Goal: Register for event/course

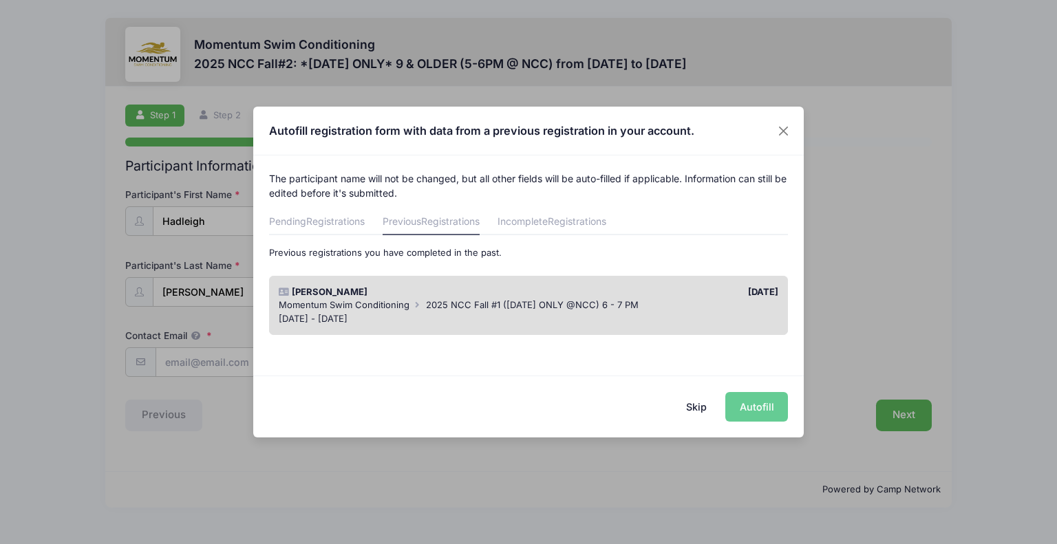
click at [606, 311] on div "Momentum Swim Conditioning 2025 NCC Fall #1 ([DATE] ONLY @NCC) 6 - 7 PM" at bounding box center [529, 306] width 500 height 14
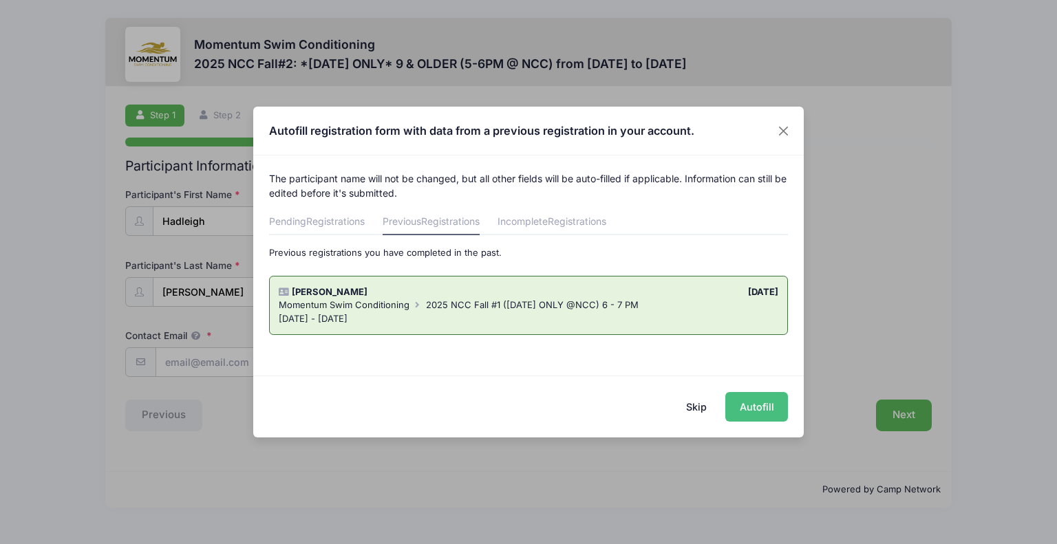
click at [763, 398] on button "Autofill" at bounding box center [756, 407] width 63 height 30
type input "[PERSON_NAME][EMAIL_ADDRESS][DOMAIN_NAME]"
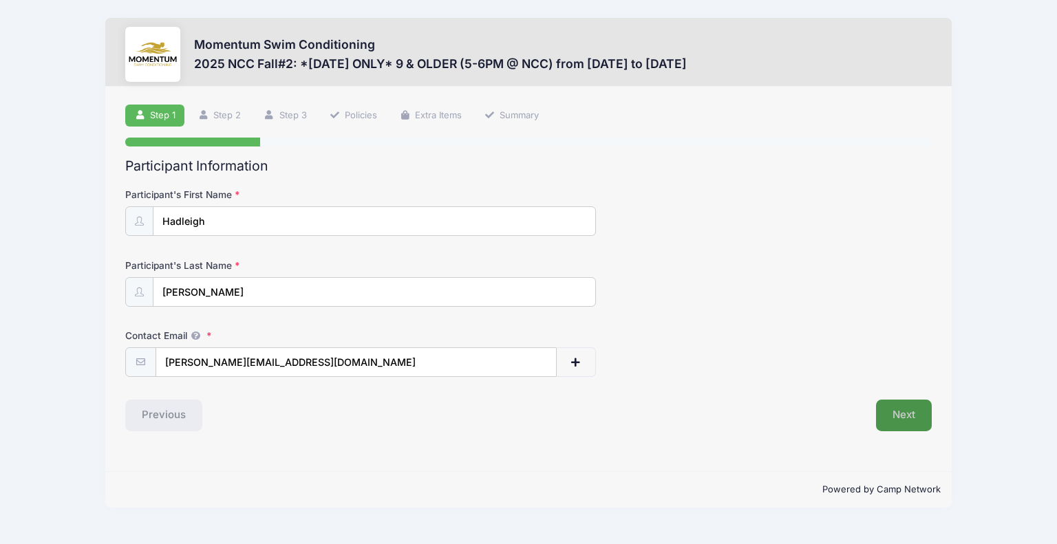
click at [908, 426] on button "Next" at bounding box center [904, 416] width 56 height 32
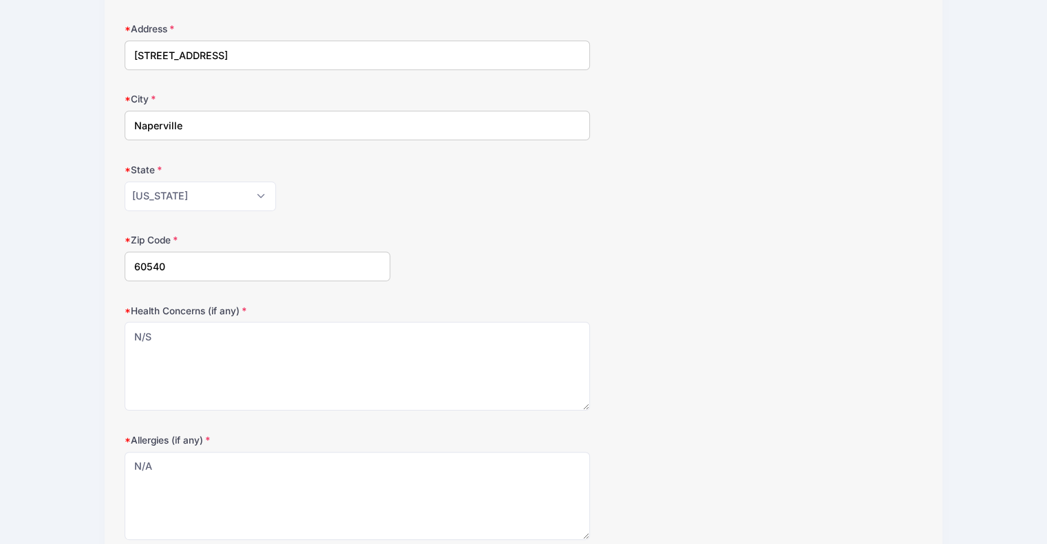
scroll to position [356, 0]
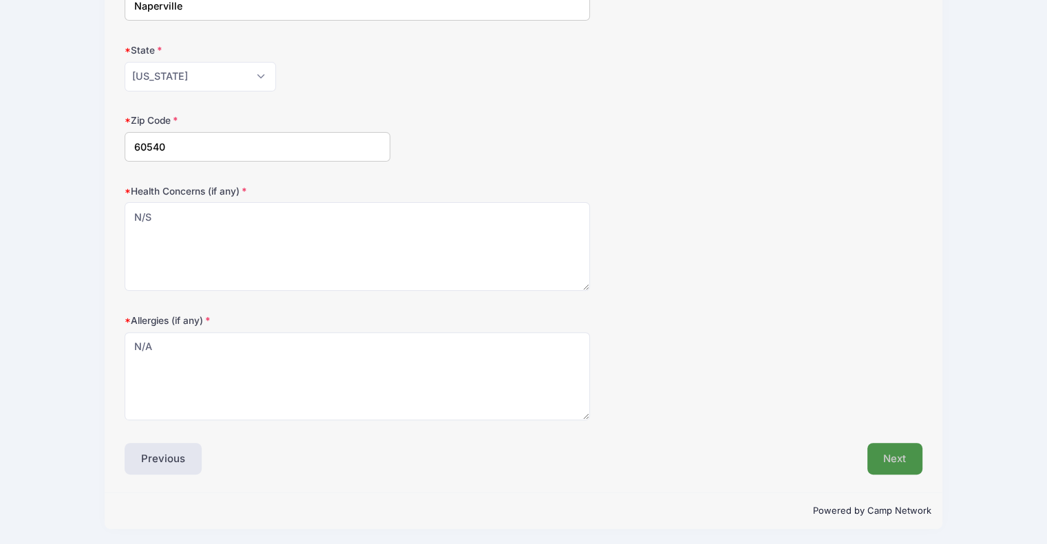
click at [908, 446] on button "Next" at bounding box center [895, 459] width 56 height 32
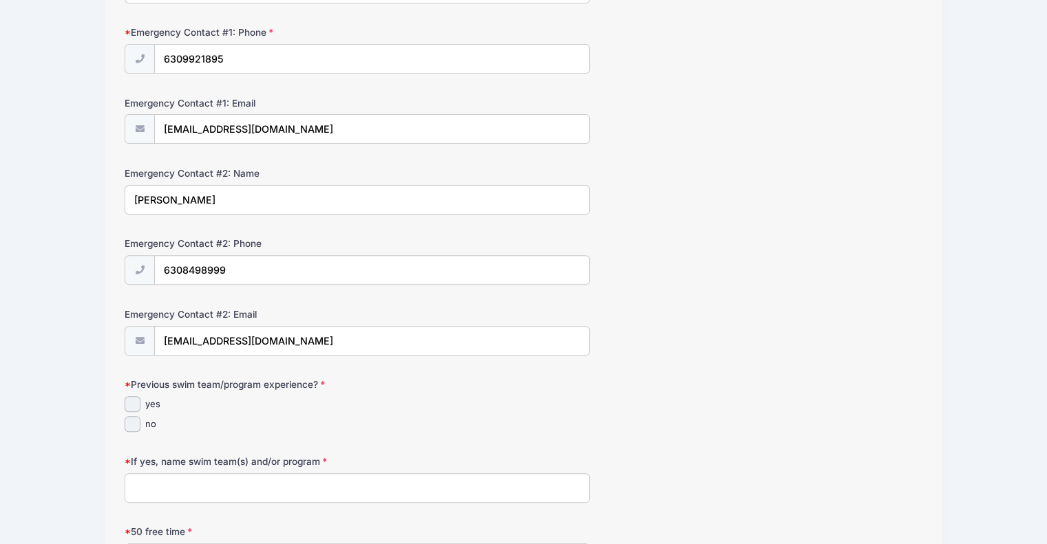
scroll to position [473, 0]
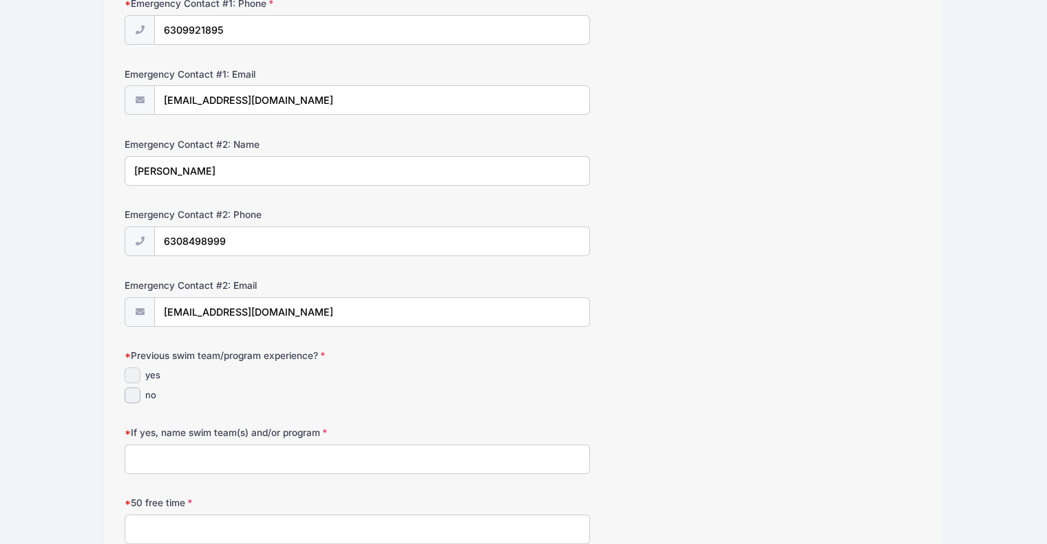
click at [127, 368] on input "yes" at bounding box center [133, 375] width 16 height 16
checkbox input "true"
click at [156, 453] on input "If yes, name swim team(s) and/or program" at bounding box center [357, 460] width 465 height 30
type input "Huntington Estates Seahawks 1 season, Steeple Run Stingrays 3 seasons"
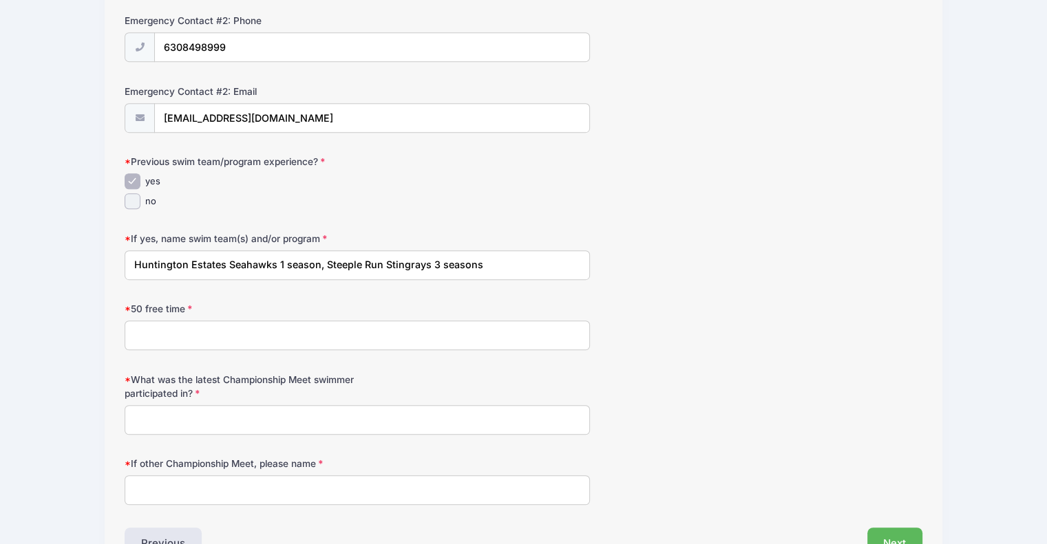
click at [151, 416] on input "What was the latest Championship Meet swimmer participated in?" at bounding box center [357, 420] width 465 height 30
type input "N/A"
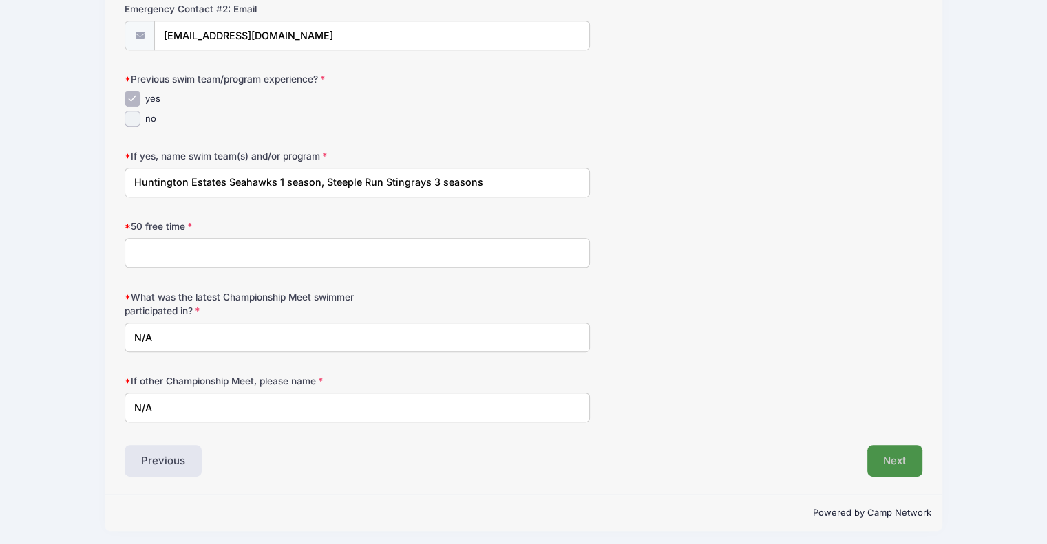
type input "N/A"
click at [893, 458] on button "Next" at bounding box center [895, 461] width 56 height 32
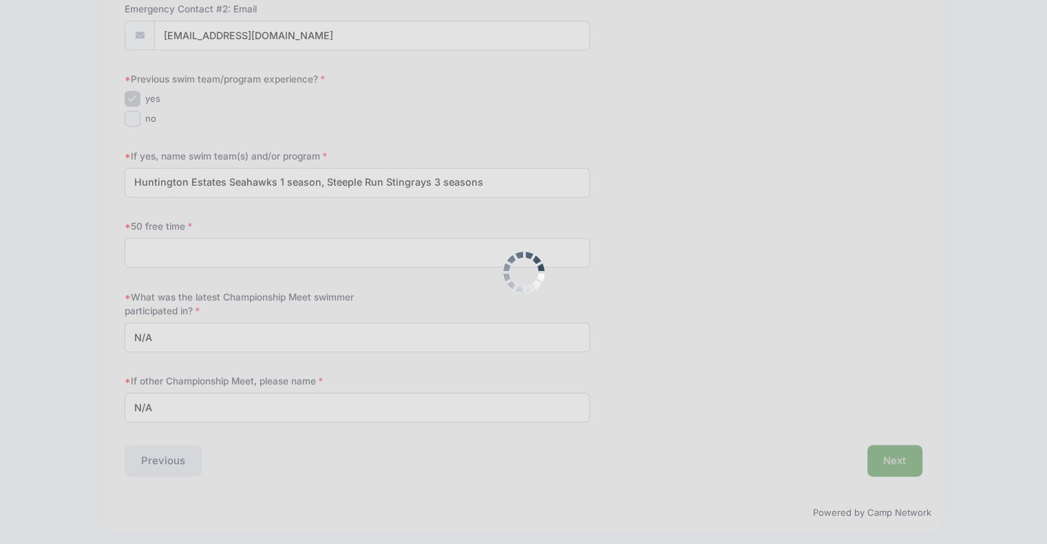
scroll to position [767, 0]
